Goal: Transaction & Acquisition: Obtain resource

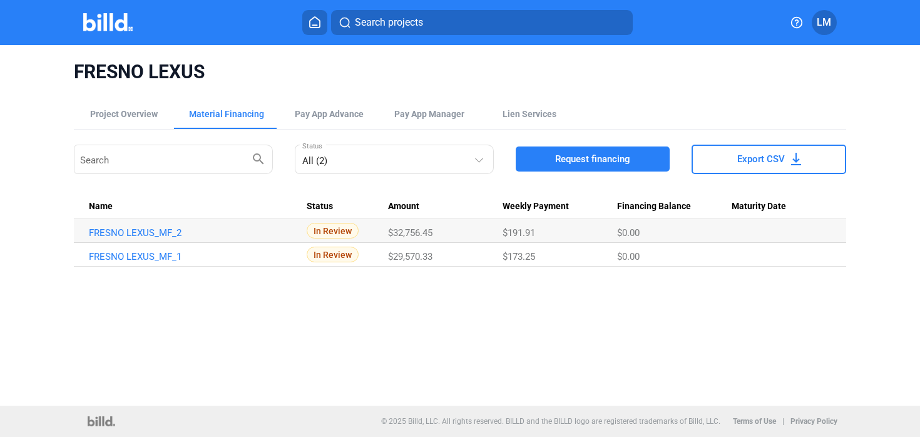
click at [99, 28] on img at bounding box center [107, 22] width 49 height 18
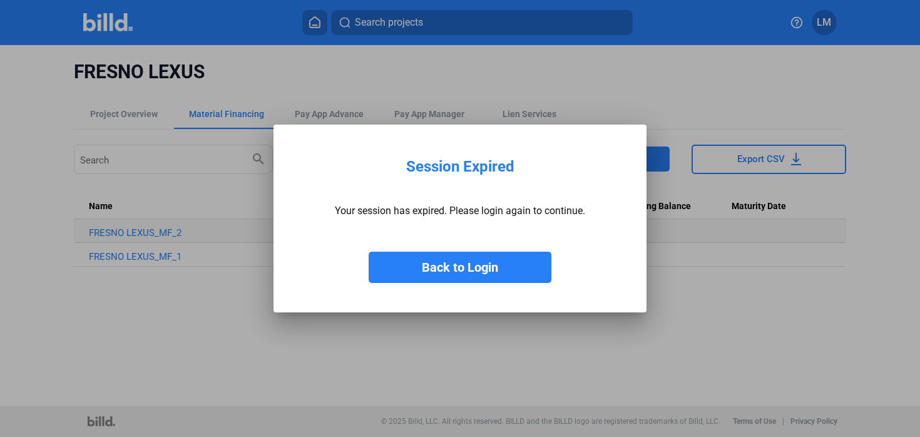
click at [457, 268] on button "Back to Login" at bounding box center [459, 266] width 183 height 31
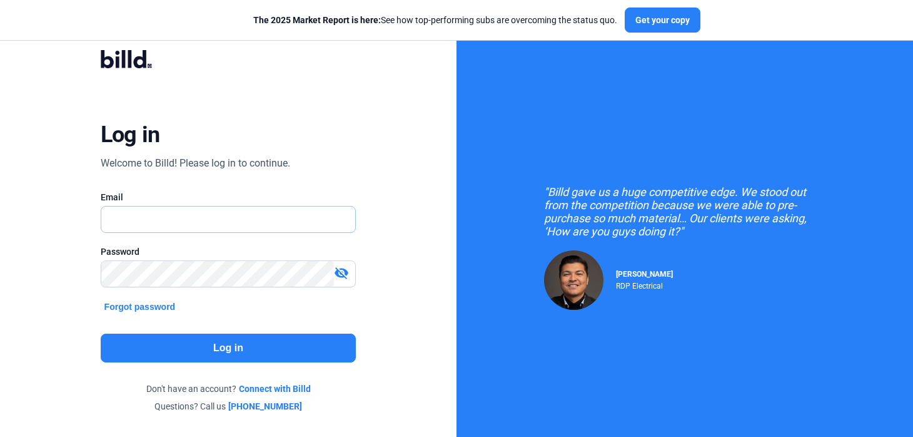
type input "[EMAIL_ADDRESS][DOMAIN_NAME]"
click at [277, 341] on button "Log in" at bounding box center [229, 347] width 256 height 29
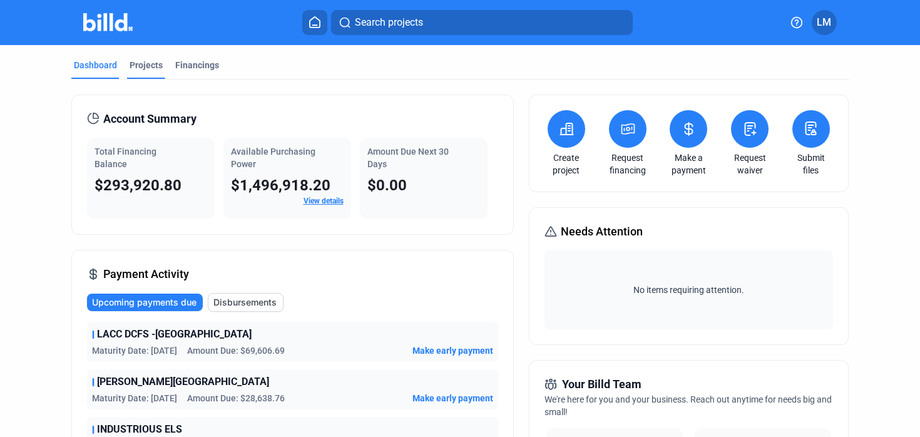
click at [144, 66] on div "Projects" at bounding box center [146, 65] width 33 height 13
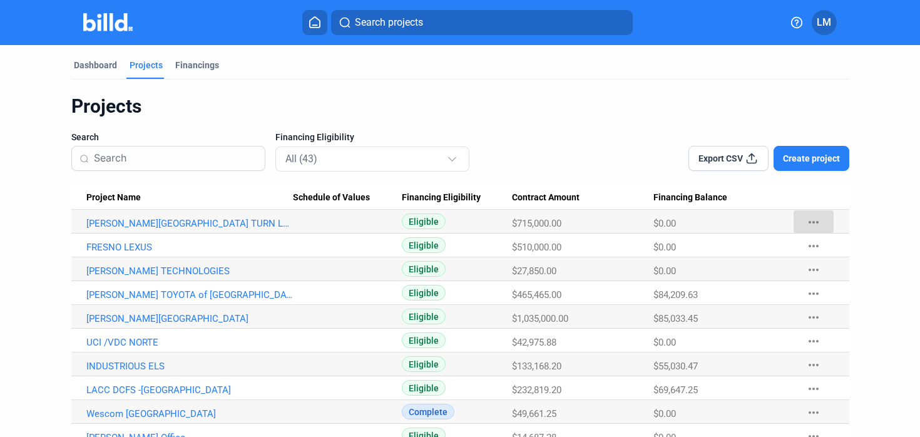
click at [808, 225] on mat-icon "more_horiz" at bounding box center [813, 222] width 15 height 15
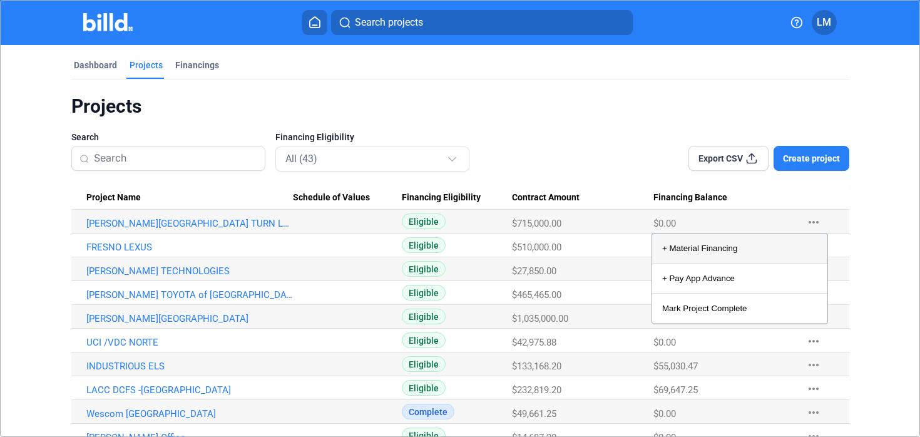
click at [733, 250] on button "+ Material Financing" at bounding box center [739, 248] width 175 height 30
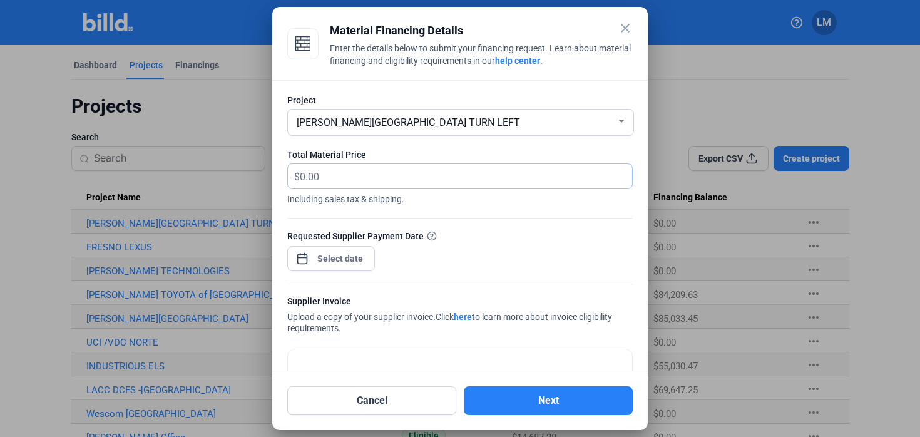
click at [325, 179] on input "text" at bounding box center [459, 176] width 318 height 24
type input "20,031.32"
click at [324, 257] on div "close Material Financing Details Enter the details below to submit your financi…" at bounding box center [460, 218] width 920 height 437
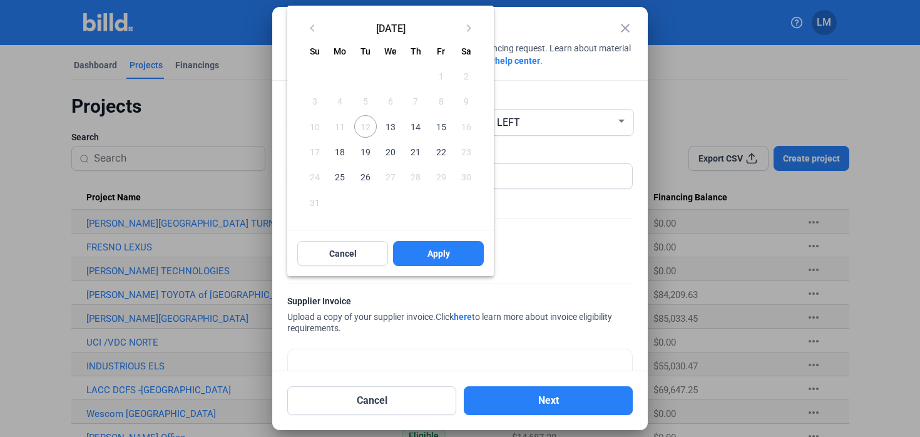
click at [388, 130] on span "13" at bounding box center [390, 126] width 23 height 23
click at [426, 261] on button "Apply" at bounding box center [438, 253] width 91 height 25
type input "[DATE]"
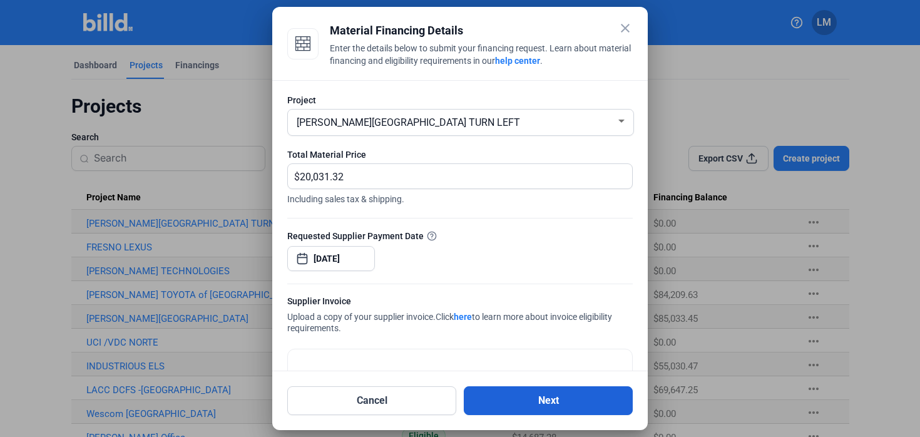
click at [511, 401] on button "Next" at bounding box center [548, 400] width 169 height 29
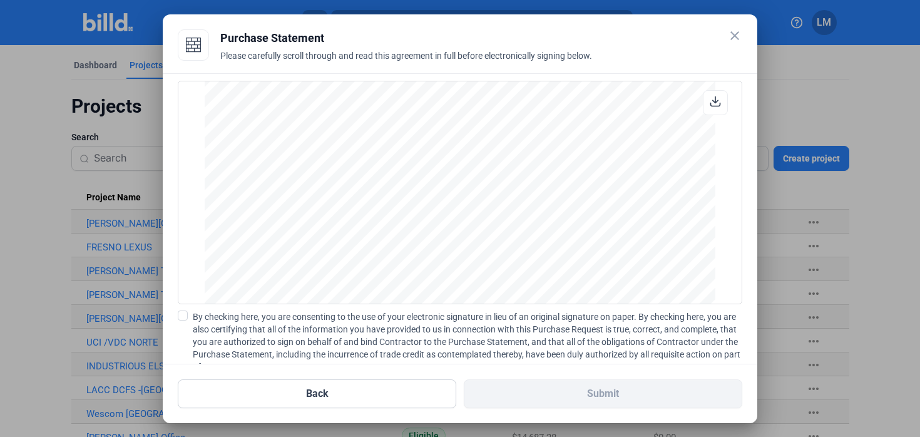
scroll to position [1039, 0]
click at [182, 313] on span at bounding box center [183, 315] width 10 height 10
click at [0, 0] on input "By checking here, you are consenting to the use of your electronic signature in…" at bounding box center [0, 0] width 0 height 0
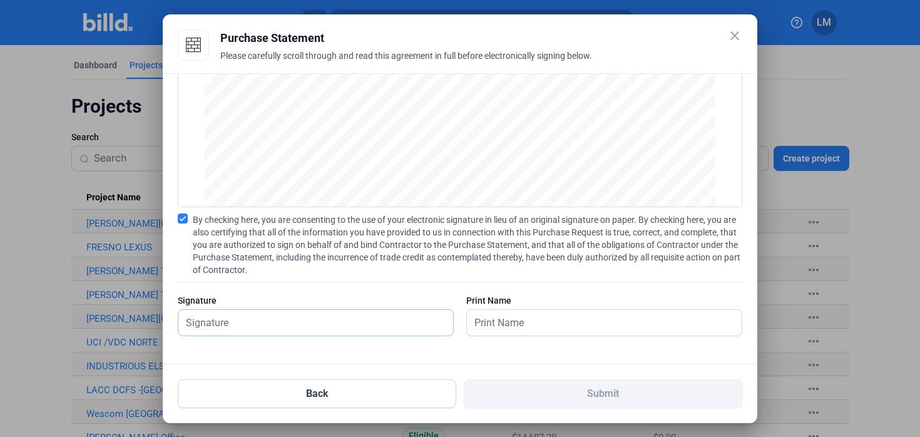
click at [282, 320] on input "text" at bounding box center [308, 323] width 261 height 26
type input "[PERSON_NAME]"
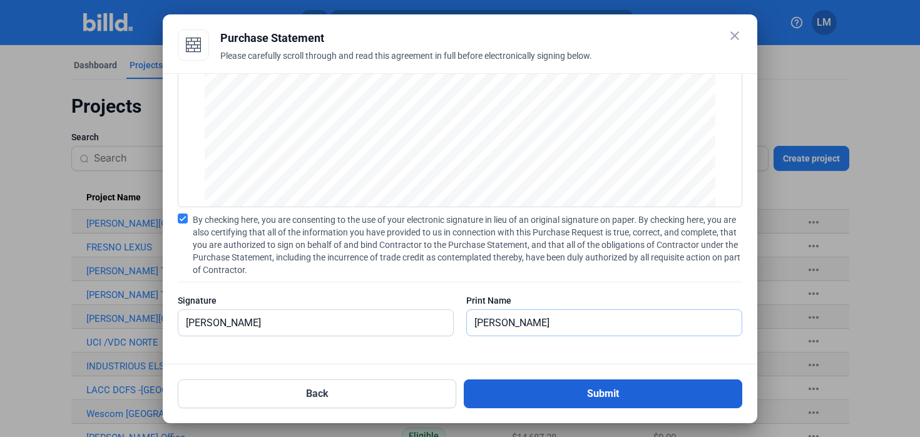
type input "[PERSON_NAME]"
click at [474, 381] on button "Submit" at bounding box center [603, 393] width 278 height 29
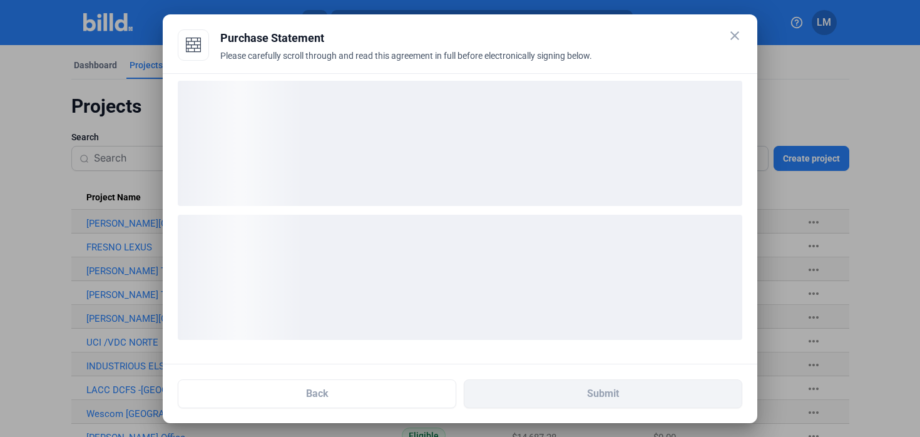
scroll to position [6, 0]
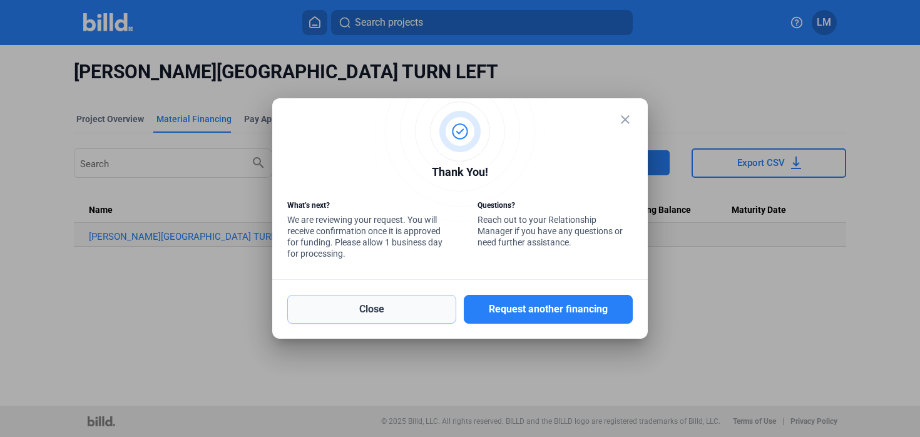
click at [382, 323] on button "Close" at bounding box center [371, 309] width 169 height 29
